Goal: Task Accomplishment & Management: Manage account settings

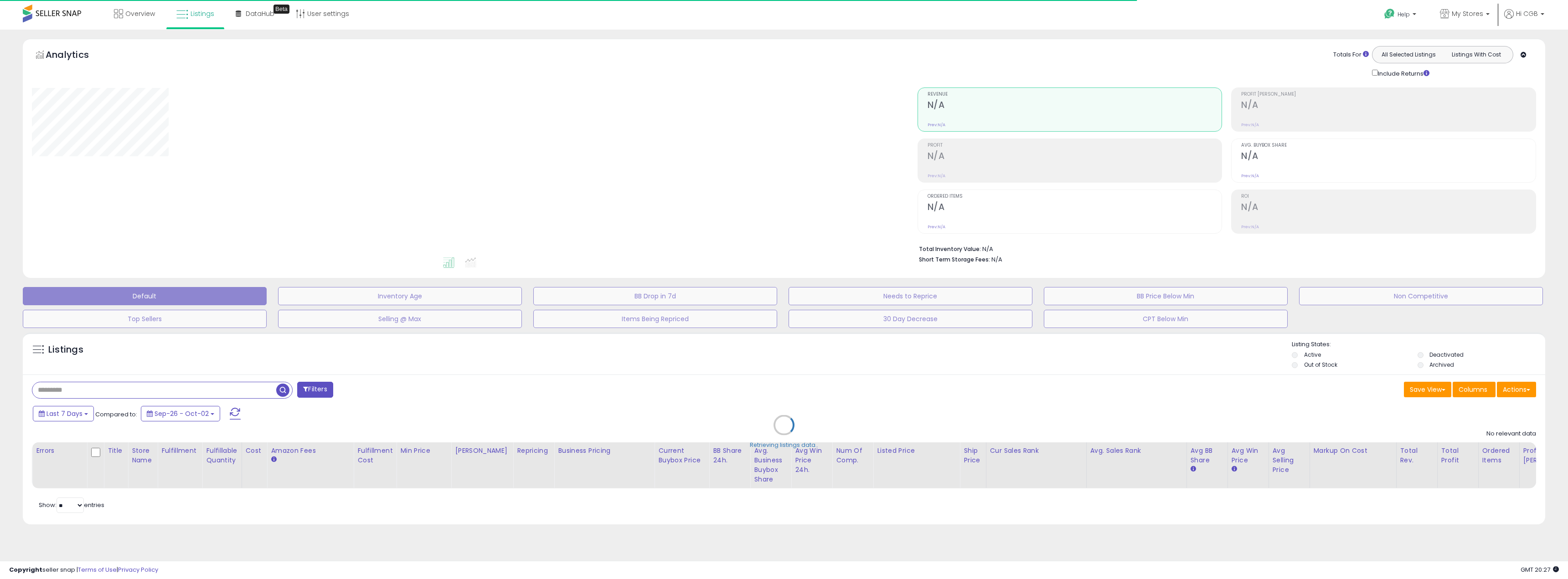
click at [196, 391] on div "Retrieving listings data.." at bounding box center [784, 431] width 1536 height 207
click at [195, 391] on div "Retrieving listings data.." at bounding box center [784, 431] width 1536 height 207
click at [192, 390] on div "Retrieving listings data.." at bounding box center [784, 431] width 1536 height 207
click at [192, 390] on div "Retrieving listings data.." at bounding box center [784, 431] width 1536 height 207
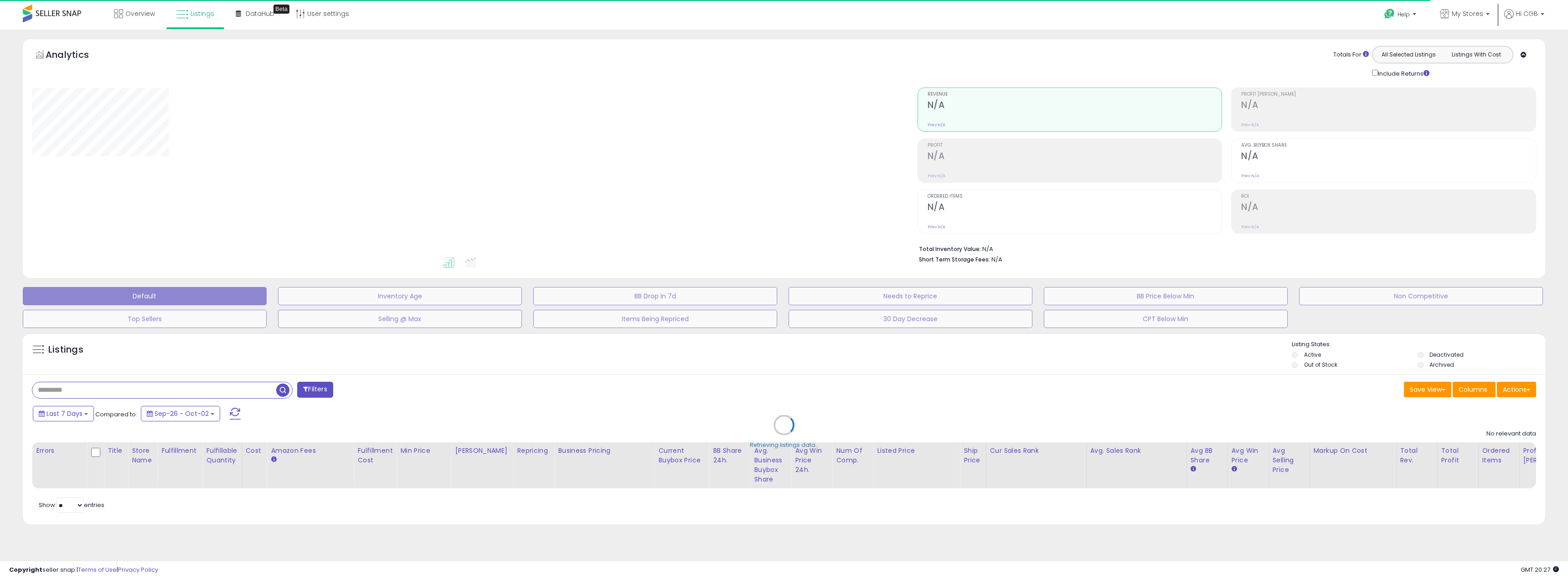
click at [191, 389] on div "Retrieving listings data.." at bounding box center [784, 431] width 1536 height 207
click at [179, 387] on div "Retrieving listings data.." at bounding box center [784, 431] width 1536 height 207
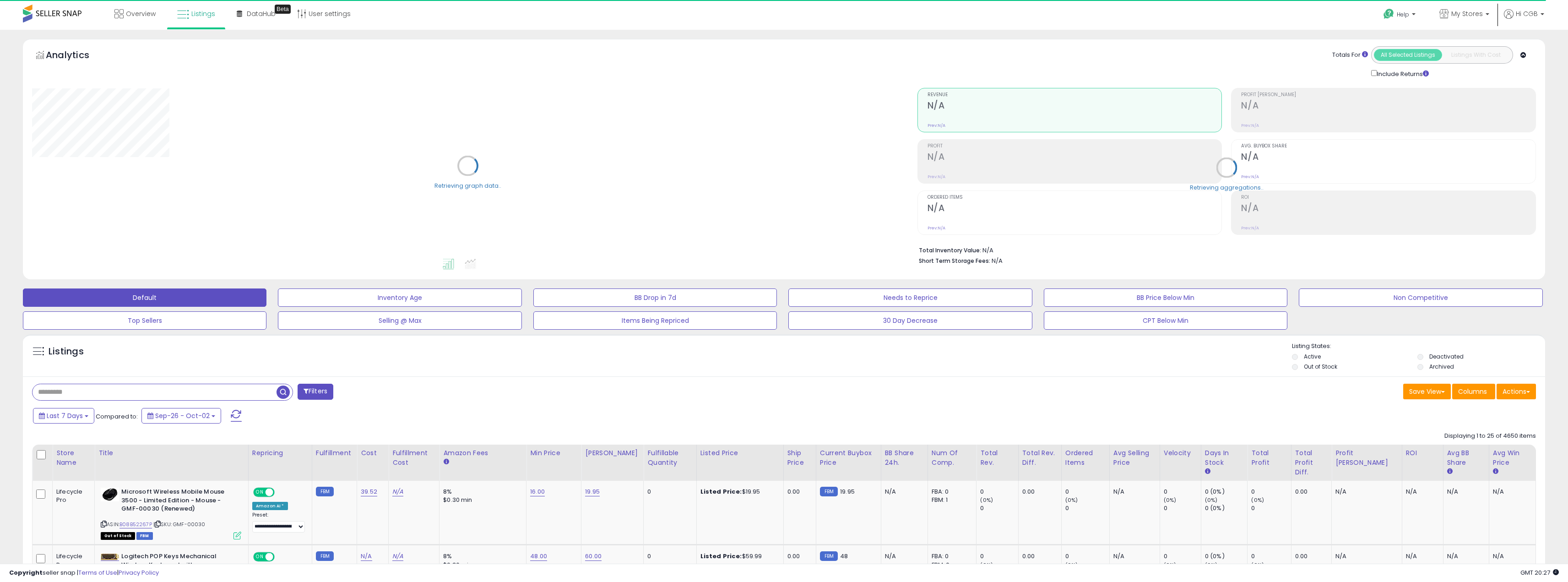
click at [174, 400] on div at bounding box center [162, 392] width 261 height 17
click at [154, 391] on input "text" at bounding box center [154, 392] width 244 height 16
paste input "**********"
type input "**********"
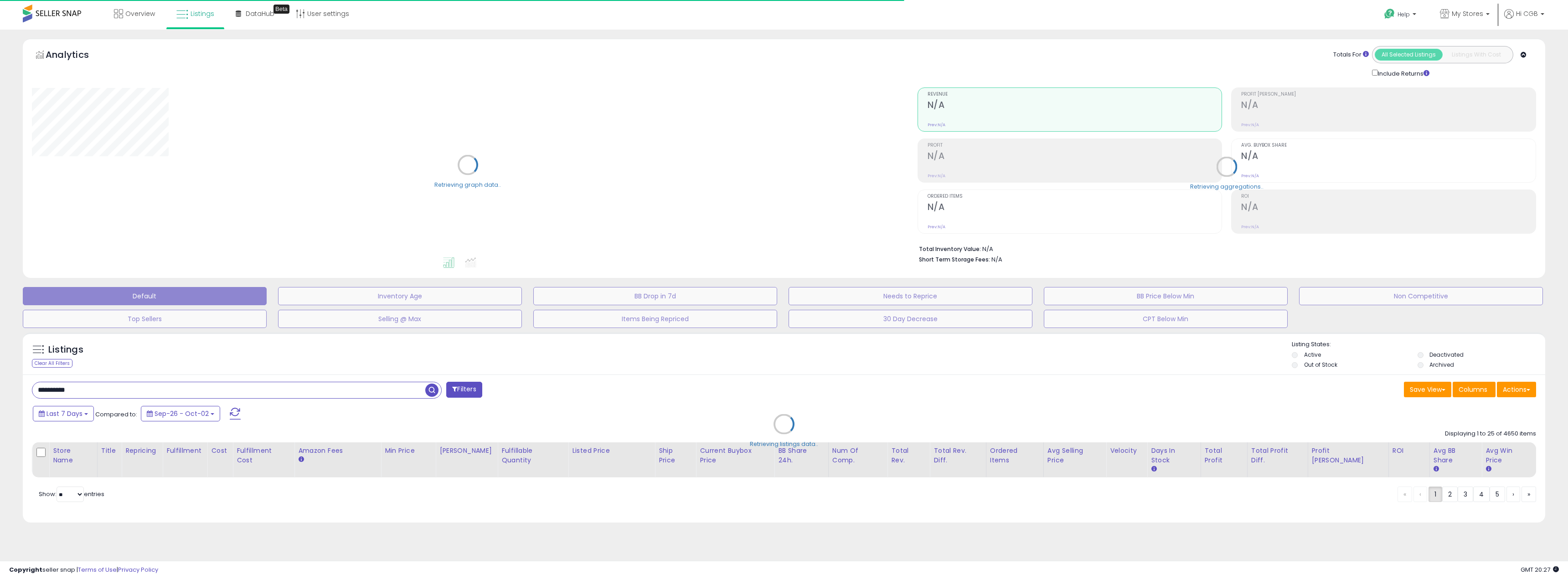
drag, startPoint x: 680, startPoint y: 409, endPoint x: 672, endPoint y: 406, distance: 8.5
click at [677, 408] on div "Retrieving listings data.." at bounding box center [784, 431] width 1536 height 206
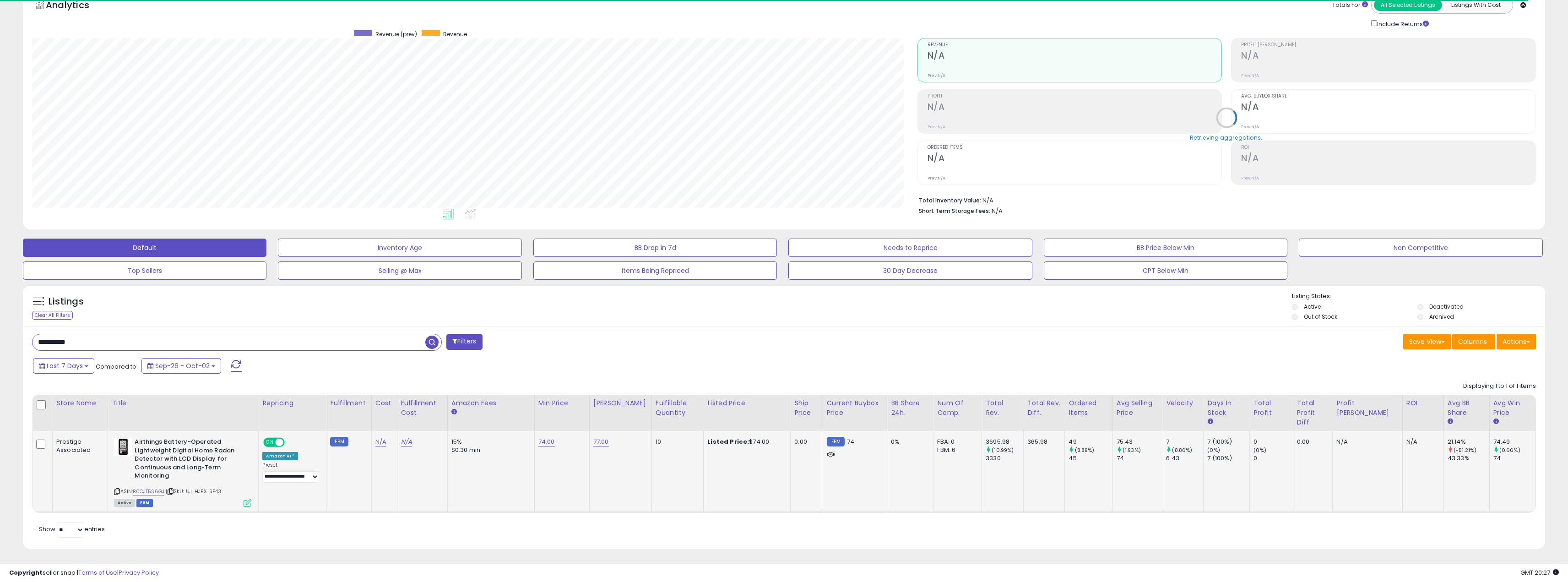
scroll to position [188, 885]
click at [606, 440] on link "77.00" at bounding box center [600, 441] width 15 height 9
drag, startPoint x: 590, startPoint y: 418, endPoint x: 520, endPoint y: 420, distance: 70.0
click at [520, 420] on table "Store Name Title" at bounding box center [784, 453] width 1504 height 117
type input "**"
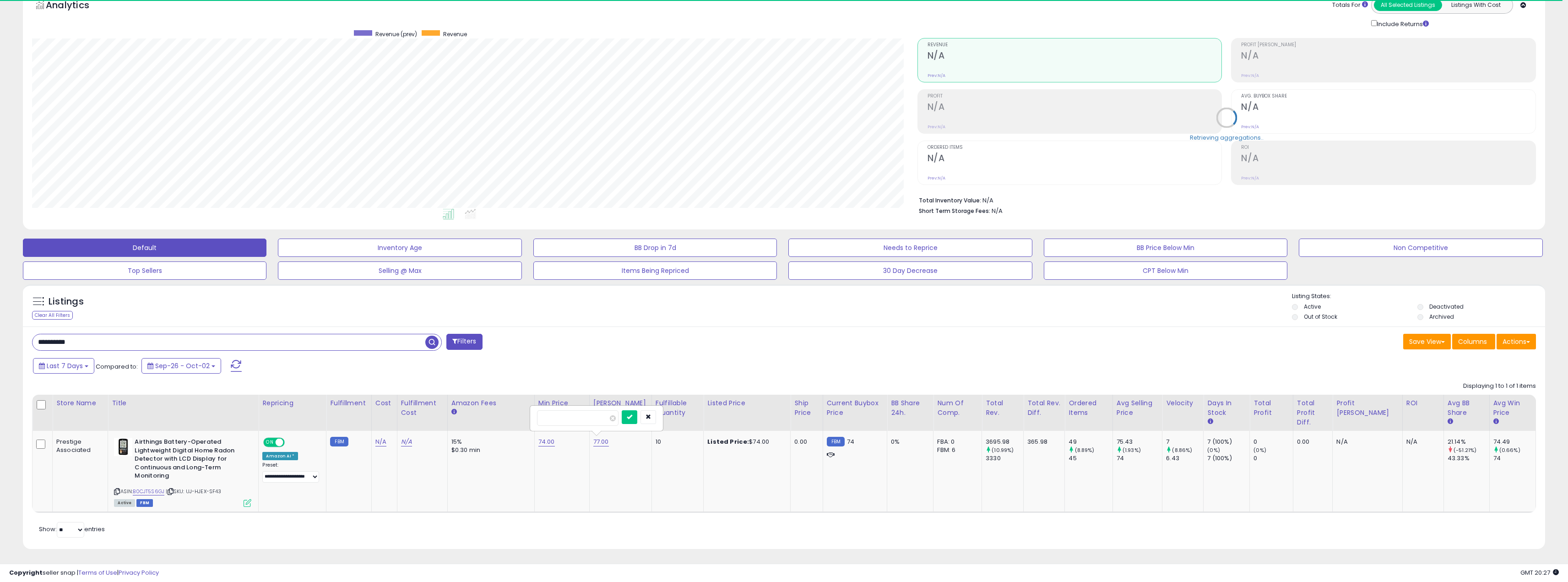
click button "submit" at bounding box center [629, 417] width 15 height 13
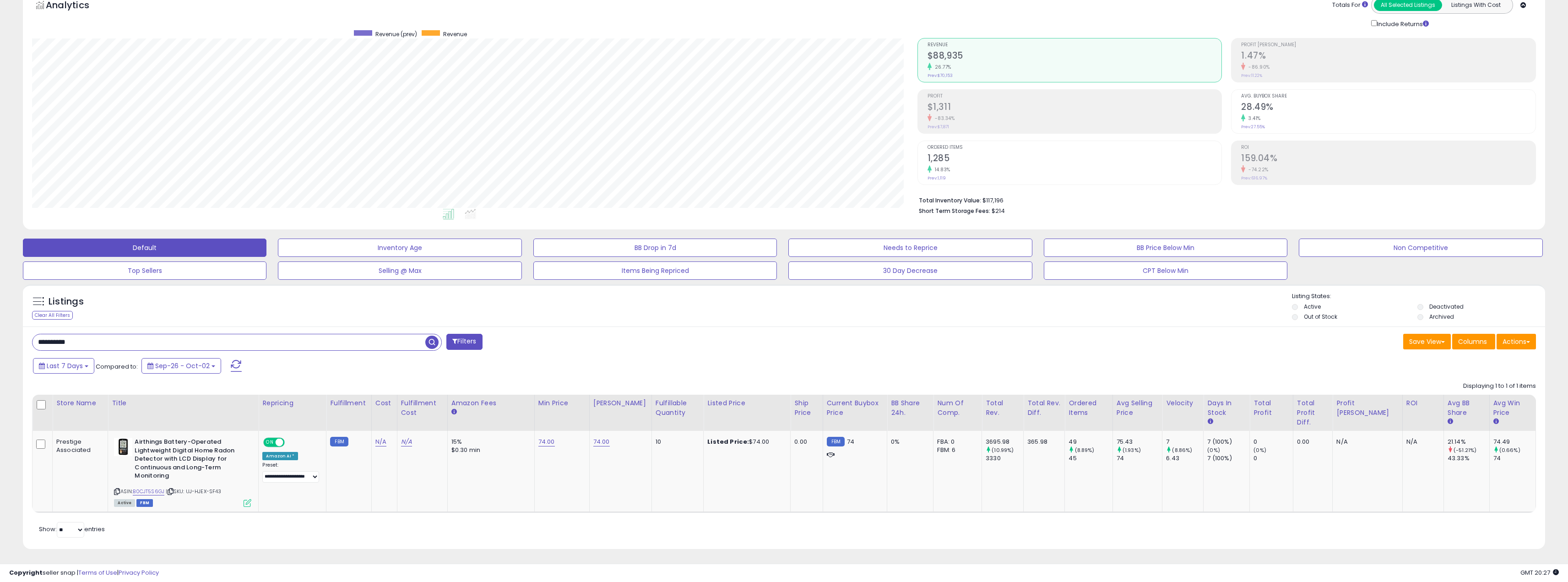
click at [595, 303] on div "Listings Clear All Filters Listing States:" at bounding box center [784, 308] width 1522 height 31
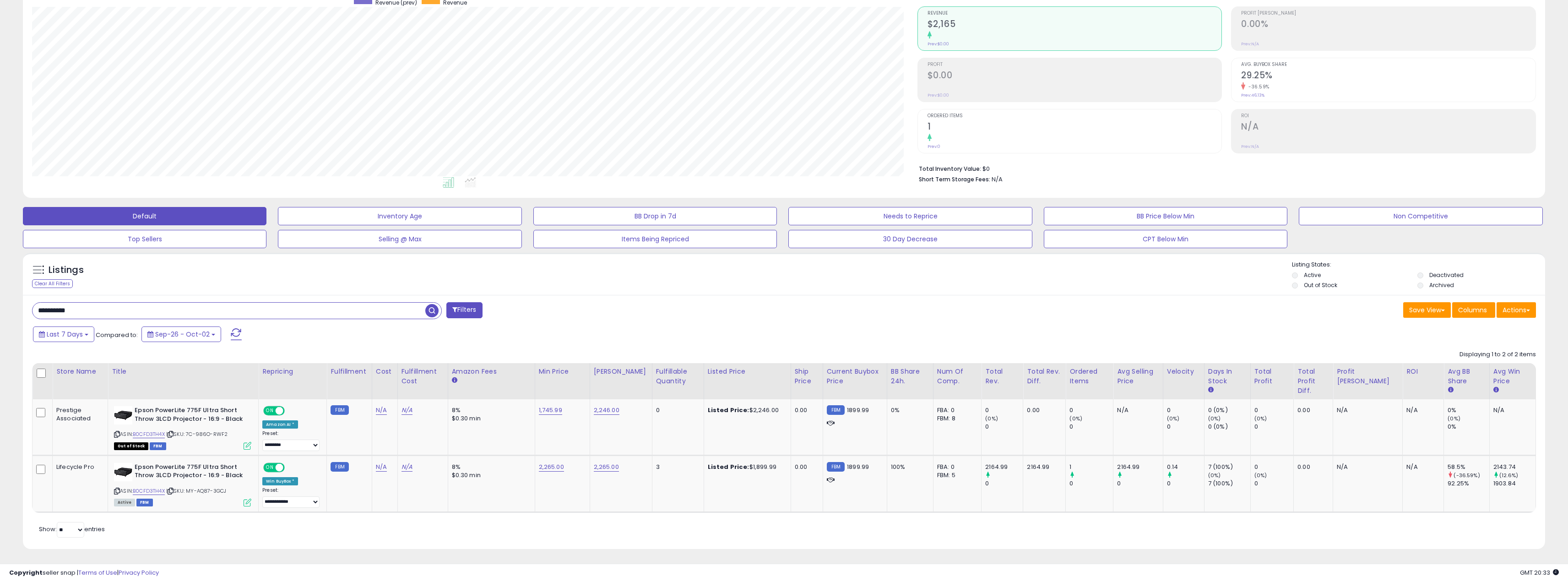
scroll to position [188, 885]
